Goal: Complete application form: Complete application form

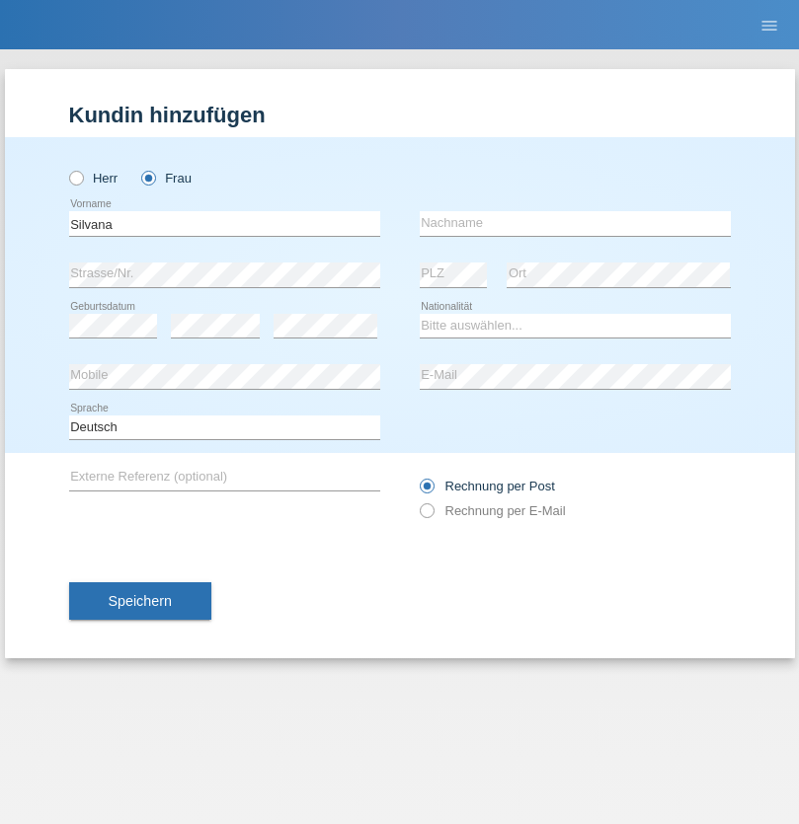
type input "Silvana"
click at [575, 223] on input "text" at bounding box center [575, 223] width 311 height 25
type input "Jovanovic"
select select "CH"
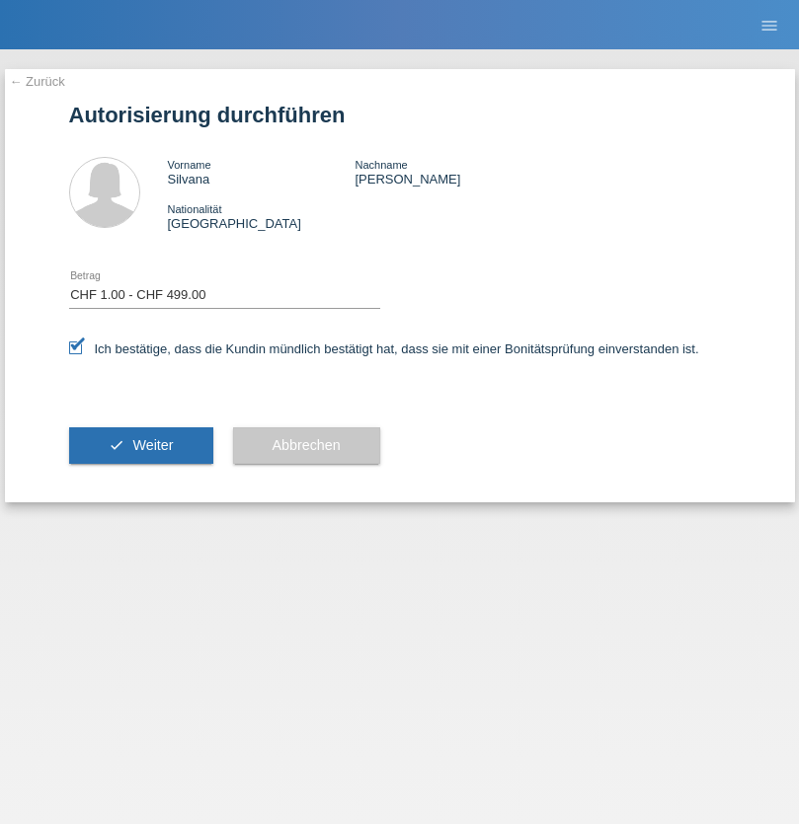
select select "1"
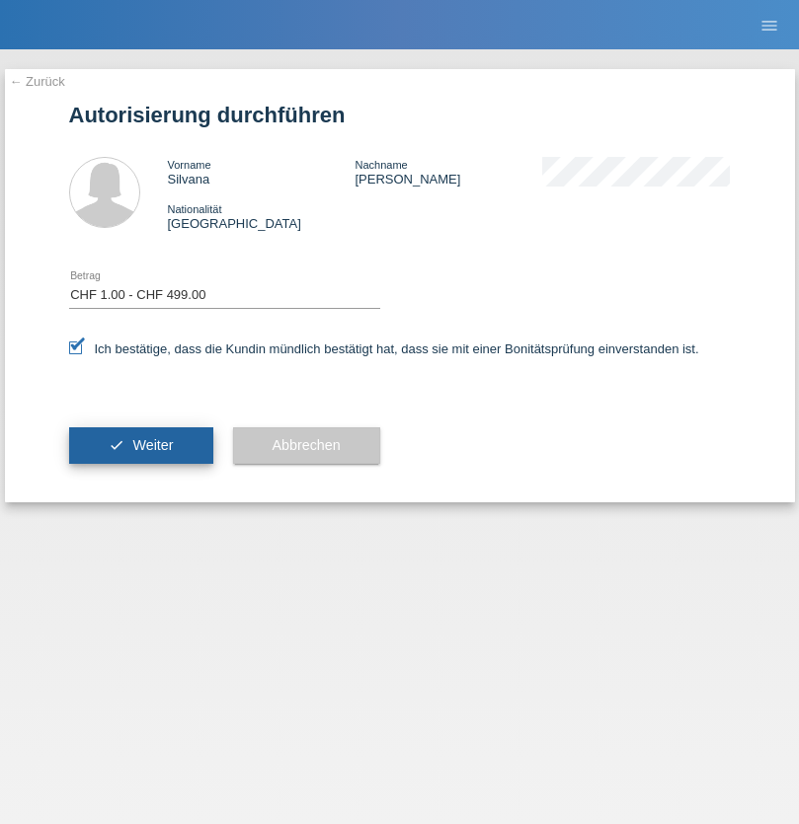
click at [140, 445] on span "Weiter" at bounding box center [152, 445] width 40 height 16
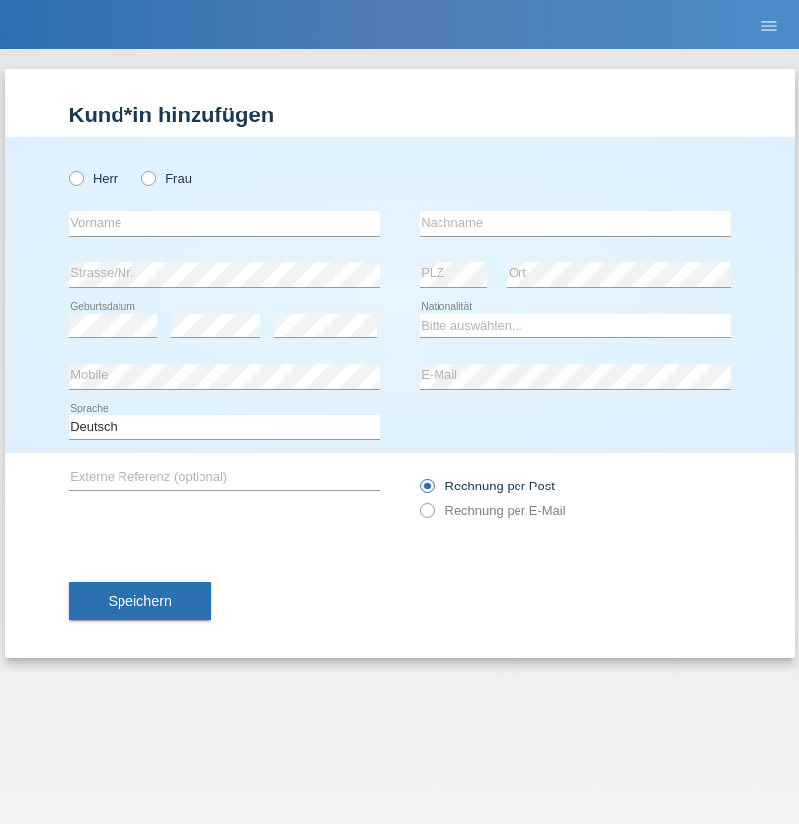
radio input "true"
click at [224, 223] on input "text" at bounding box center [224, 223] width 311 height 25
type input "[PERSON_NAME]"
click at [575, 223] on input "text" at bounding box center [575, 223] width 311 height 25
type input "Ribeiro"
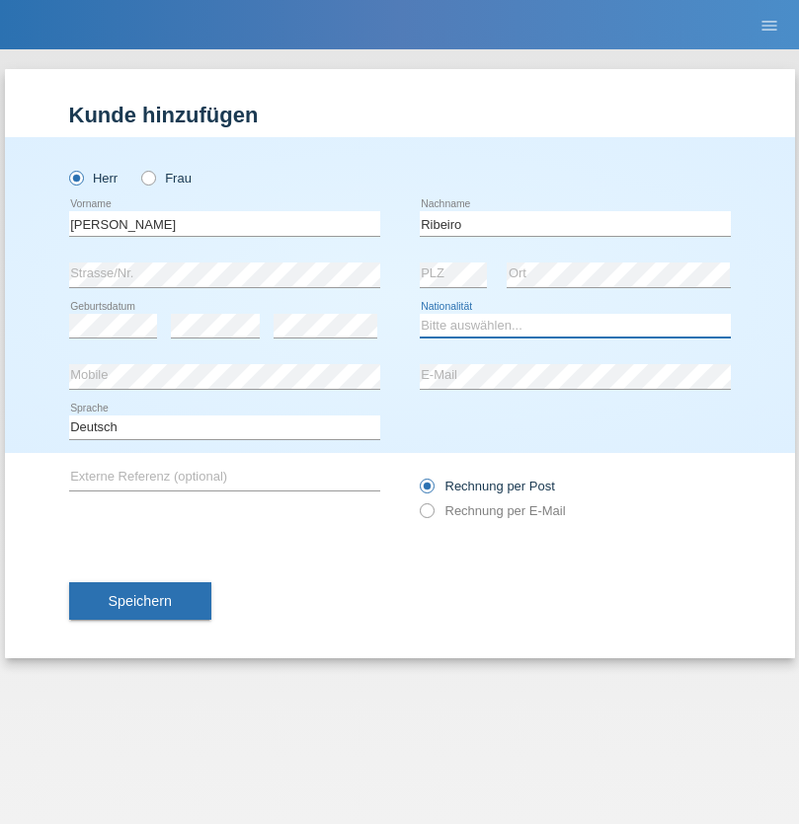
select select "BN"
select select "C"
select select "13"
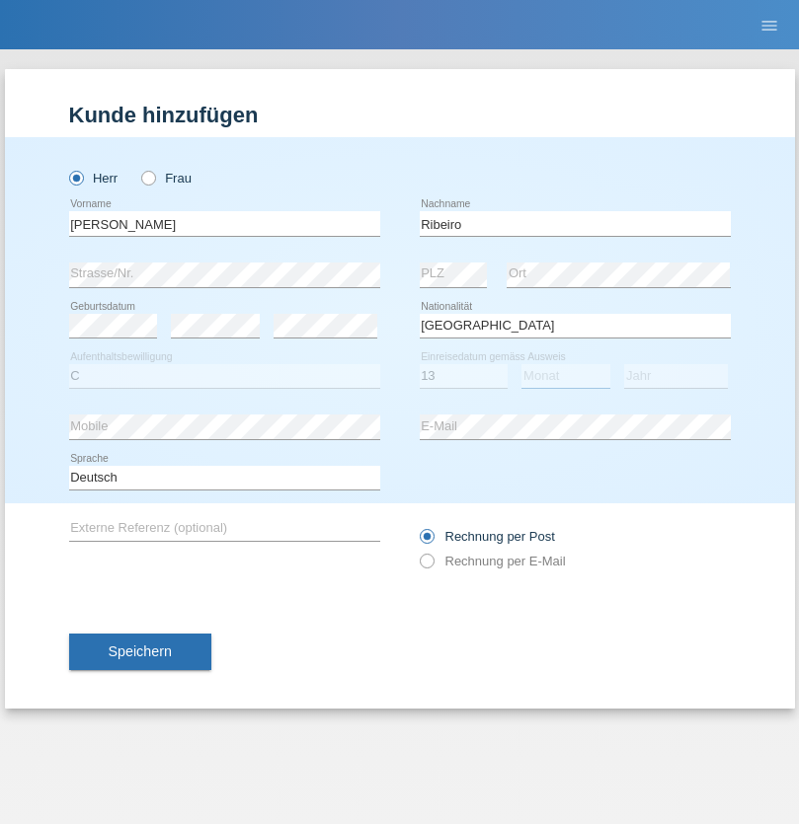
select select "07"
select select "2013"
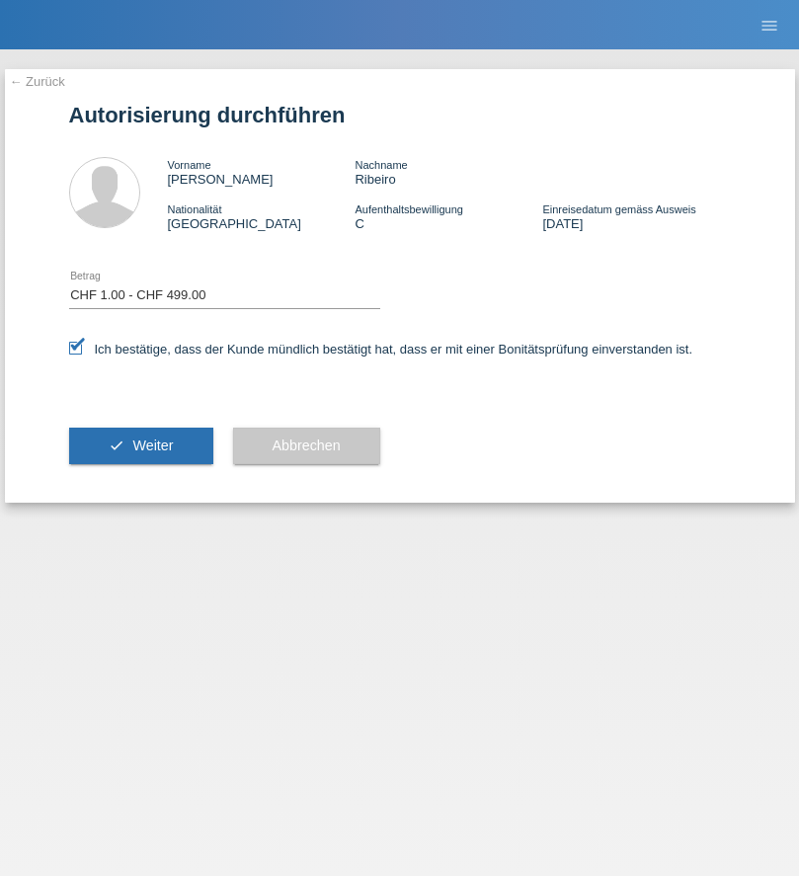
select select "1"
click at [140, 445] on span "Weiter" at bounding box center [152, 445] width 40 height 16
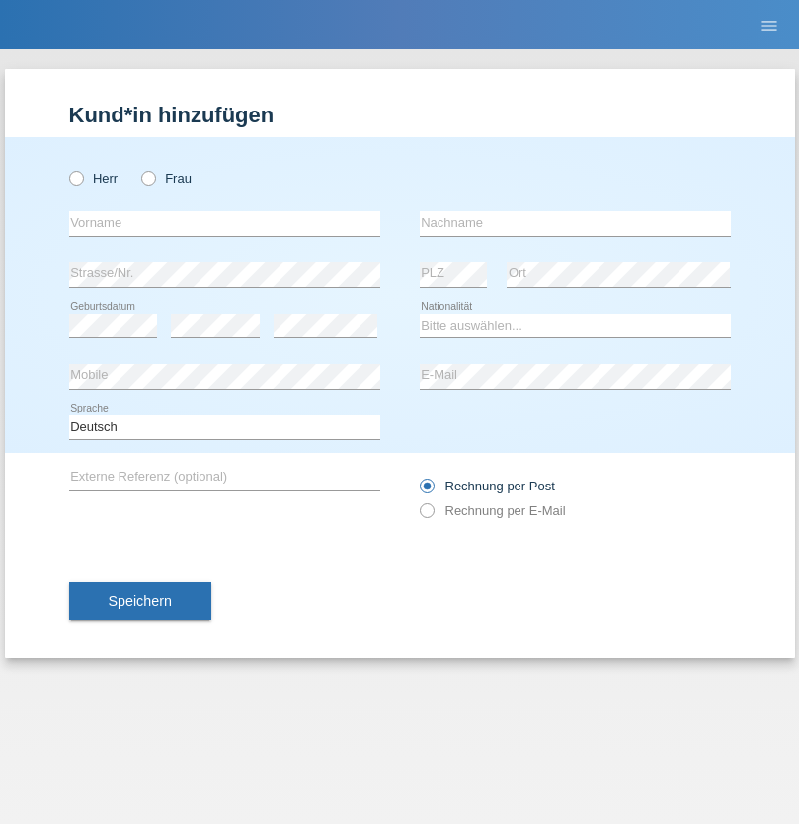
radio input "true"
click at [224, 223] on input "text" at bounding box center [224, 223] width 311 height 25
type input "[PERSON_NAME]"
click at [575, 223] on input "text" at bounding box center [575, 223] width 311 height 25
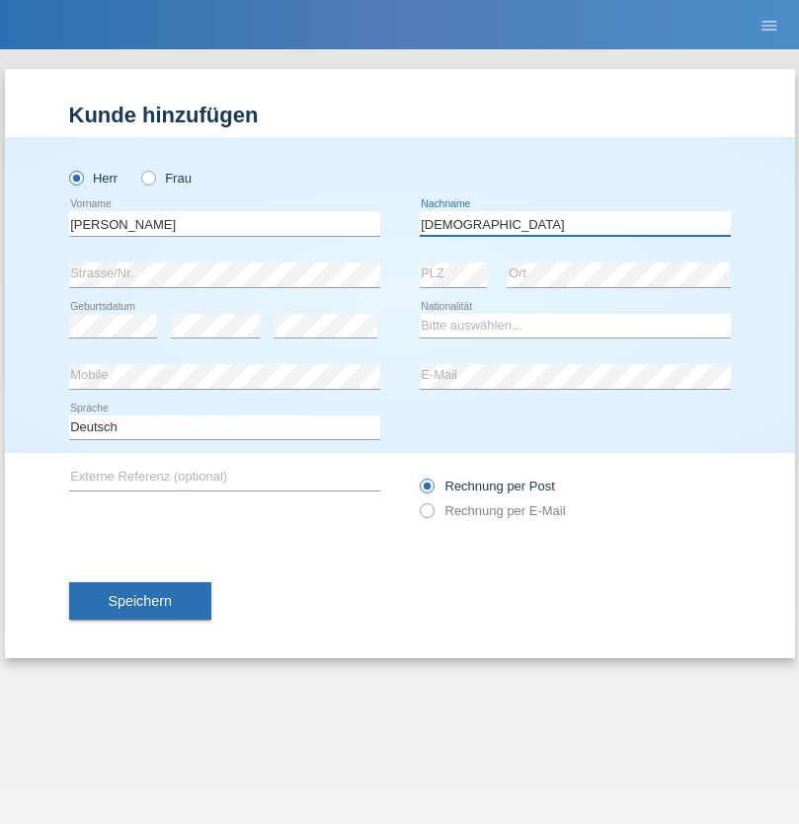
type input "[DEMOGRAPHIC_DATA]"
select select "AF"
select select "C"
select select "30"
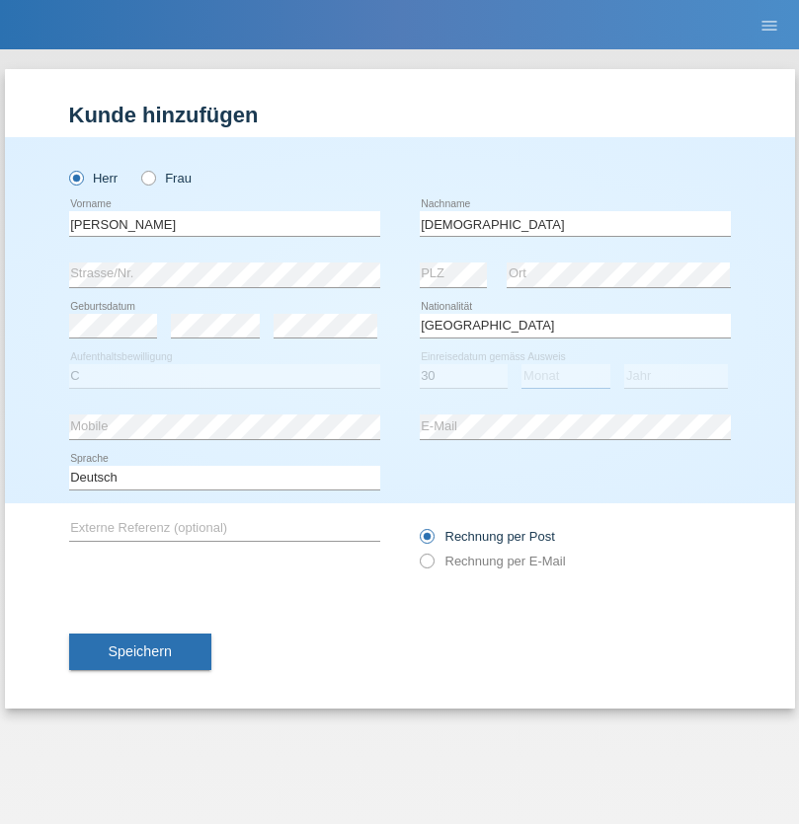
select select "12"
select select "2015"
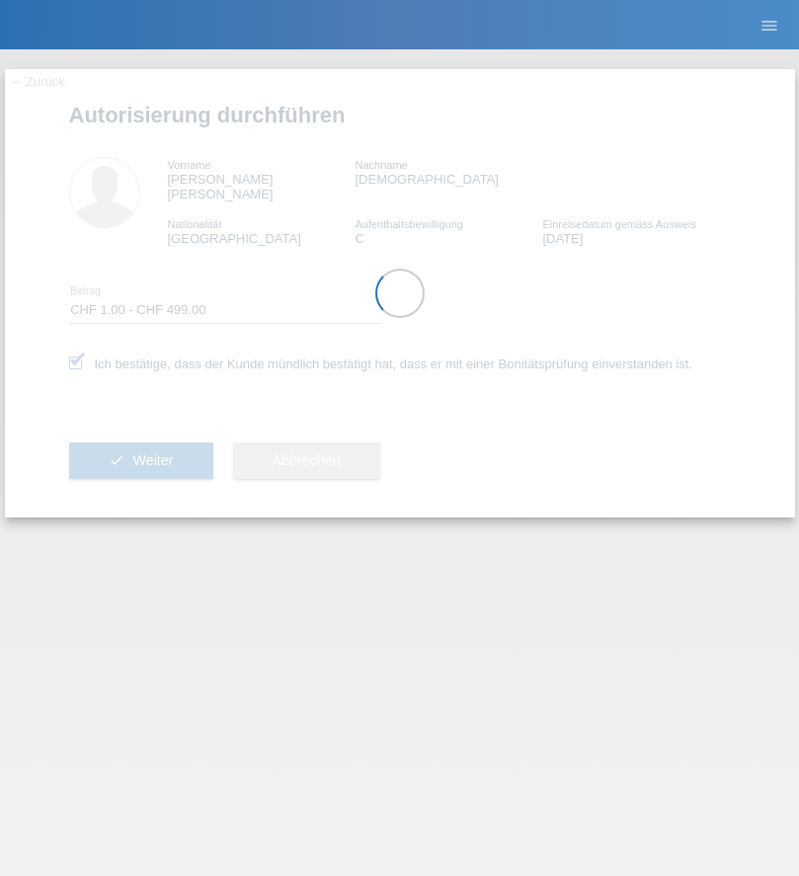
select select "1"
